Goal: Navigation & Orientation: Find specific page/section

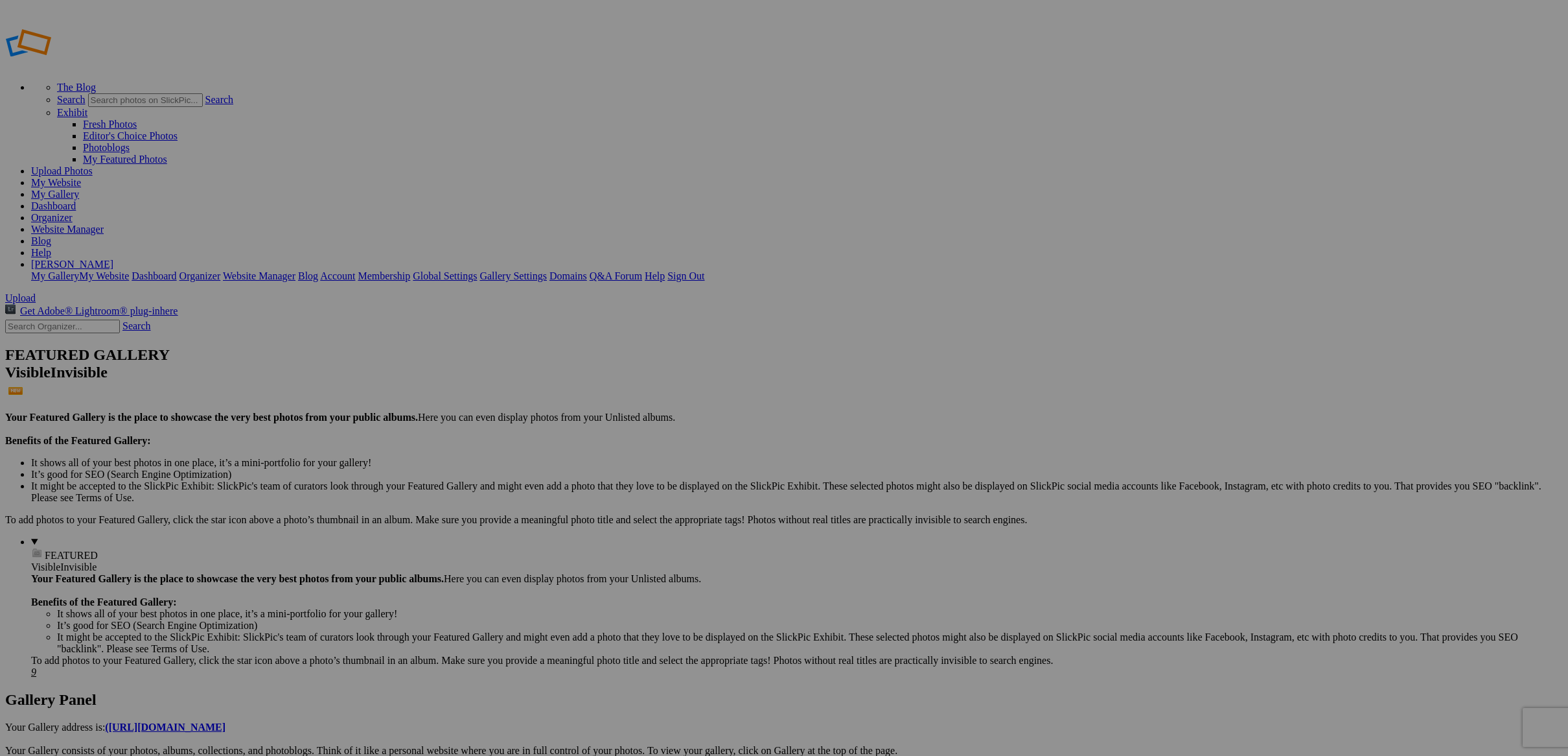
scroll to position [120, 0]
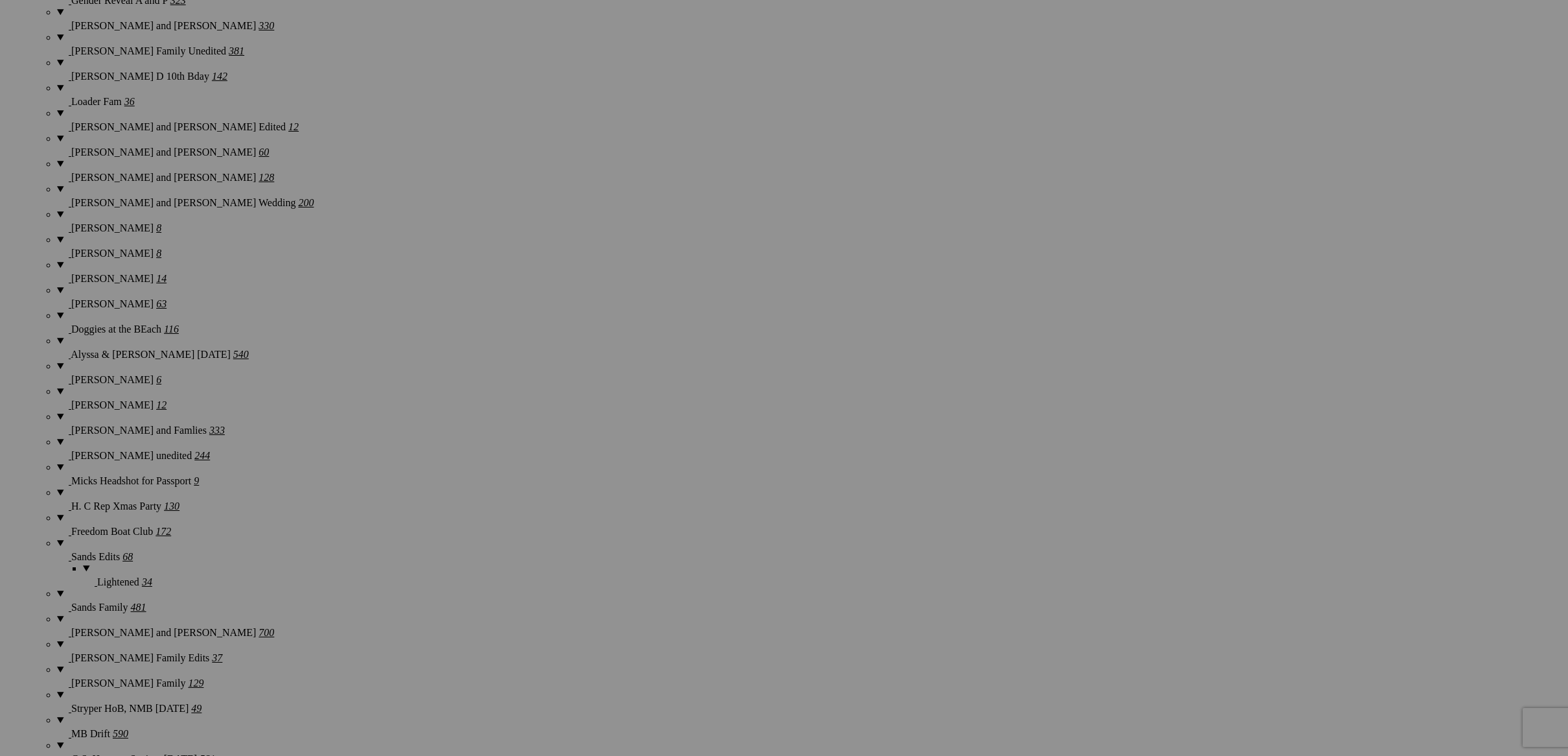
scroll to position [1844, 0]
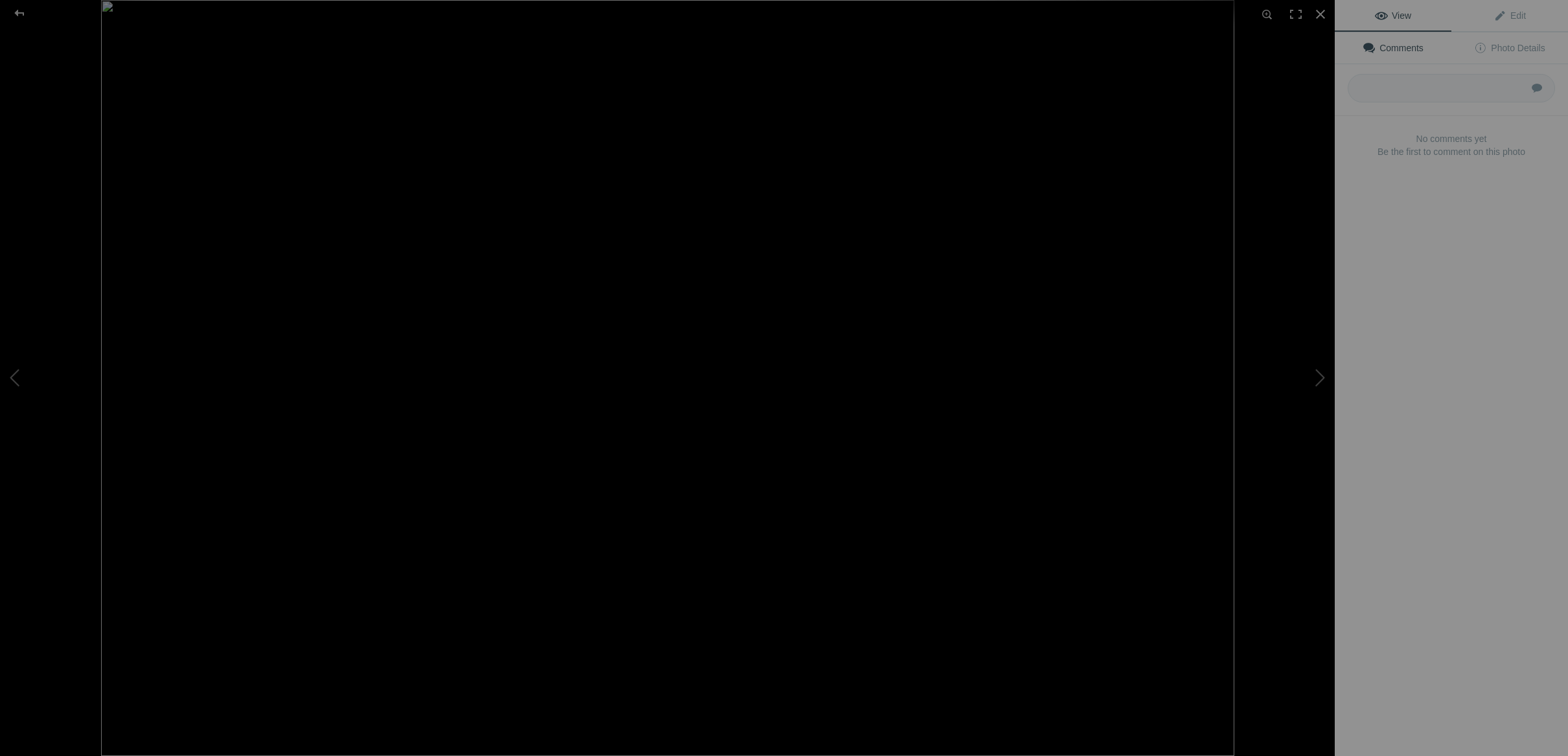
scroll to position [1977, 0]
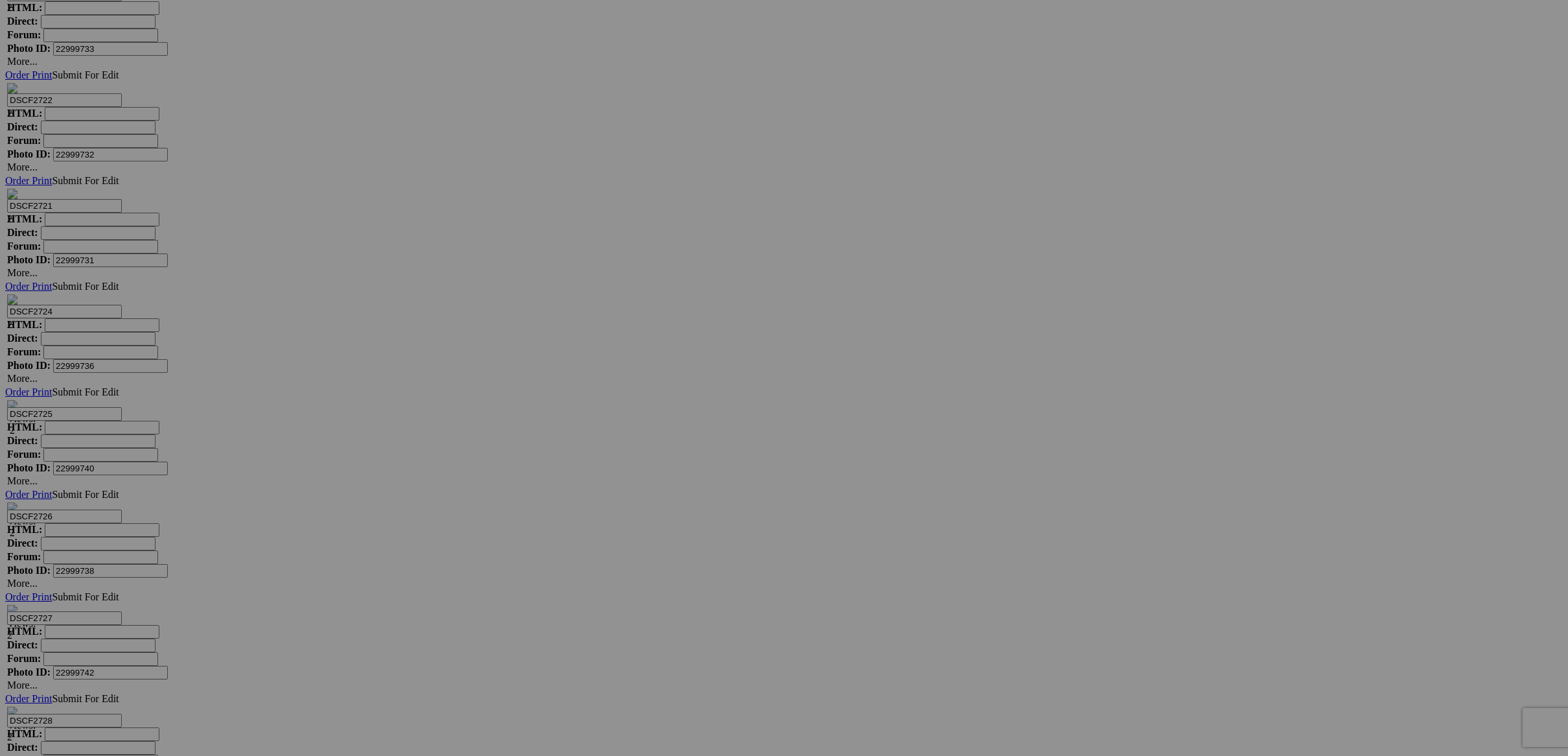
scroll to position [17198, 0]
